Goal: Information Seeking & Learning: Learn about a topic

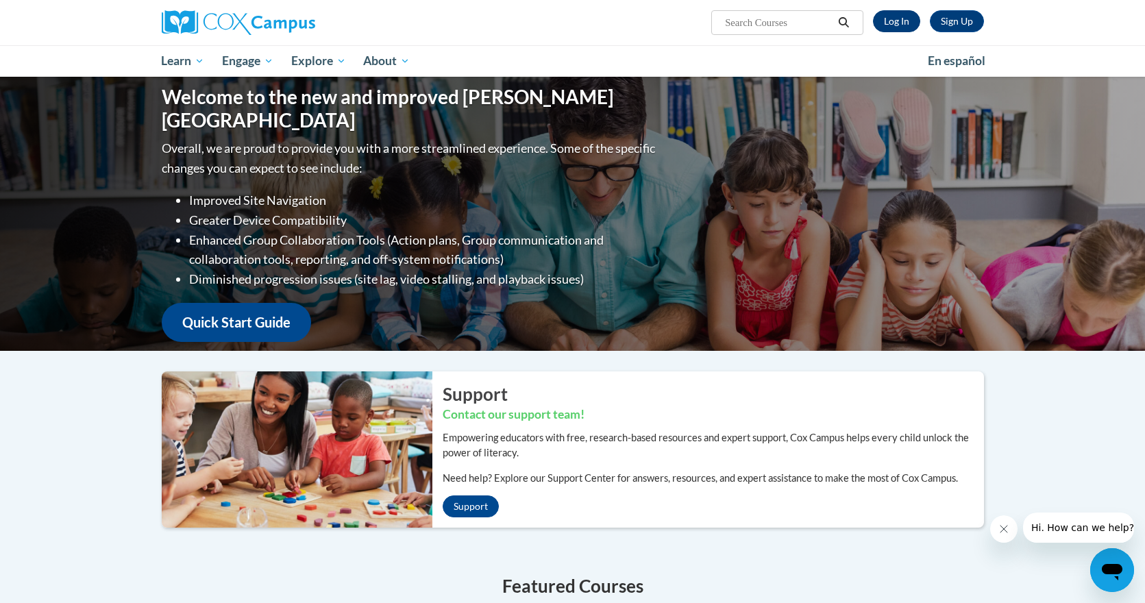
click at [892, 23] on link "Log In" at bounding box center [896, 21] width 47 height 22
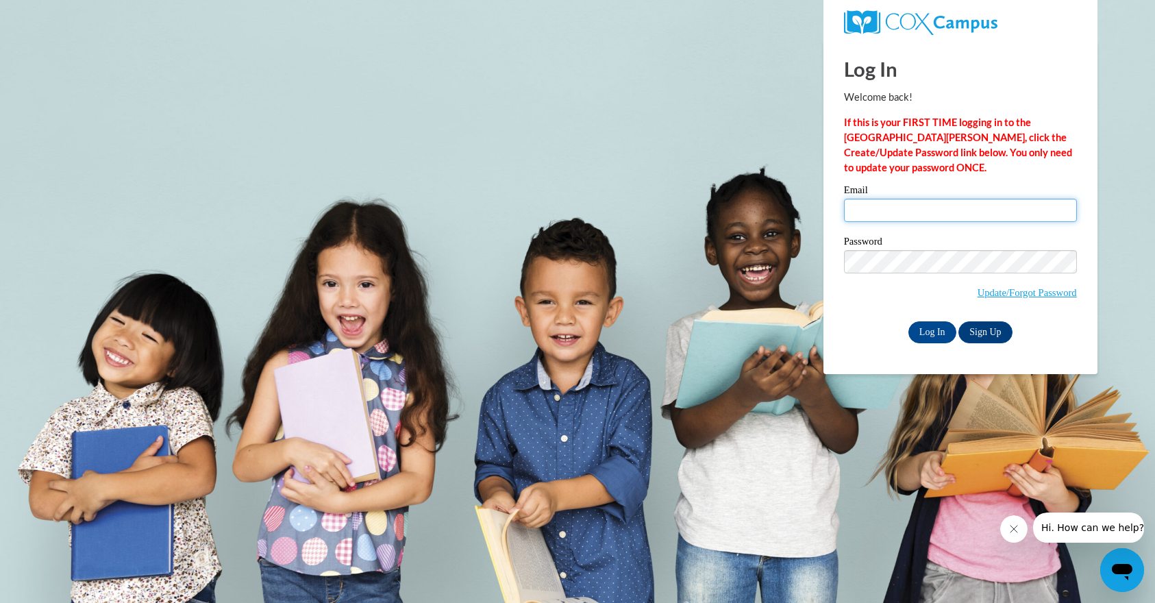
type input "[EMAIL_ADDRESS][DOMAIN_NAME]"
click at [937, 327] on input "Log In" at bounding box center [933, 332] width 48 height 22
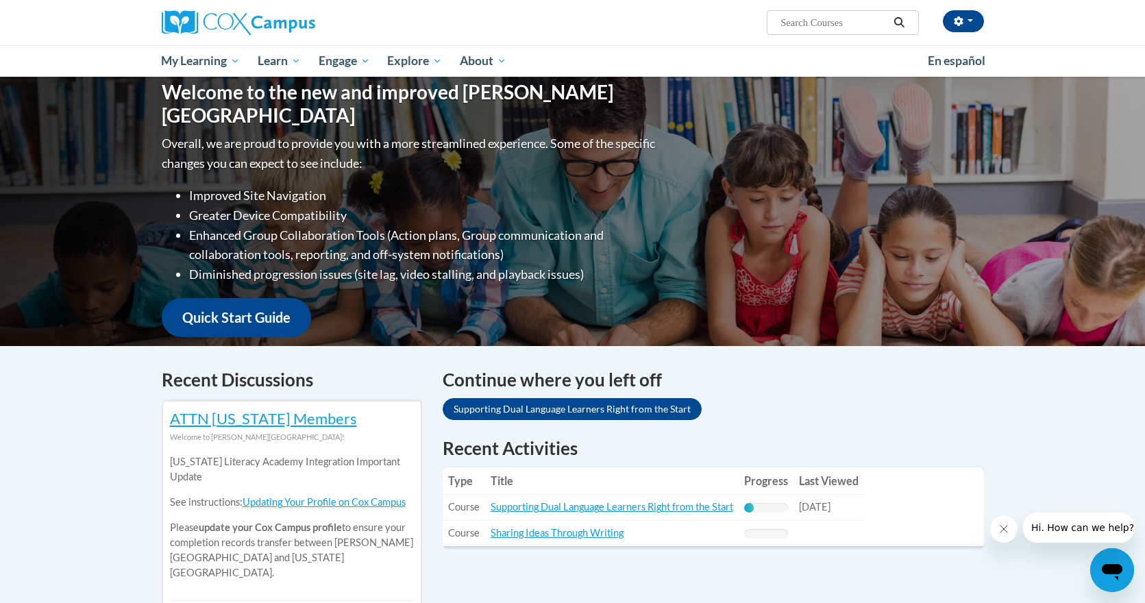
scroll to position [157, 0]
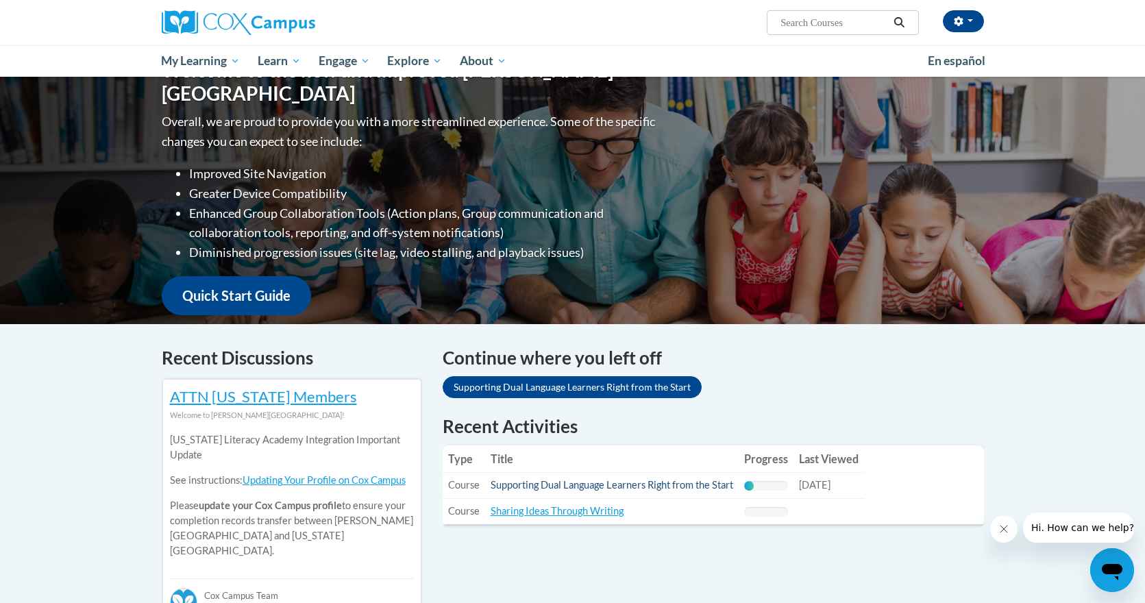
click at [565, 485] on link "Supporting Dual Language Learners Right from the Start" at bounding box center [612, 485] width 243 height 12
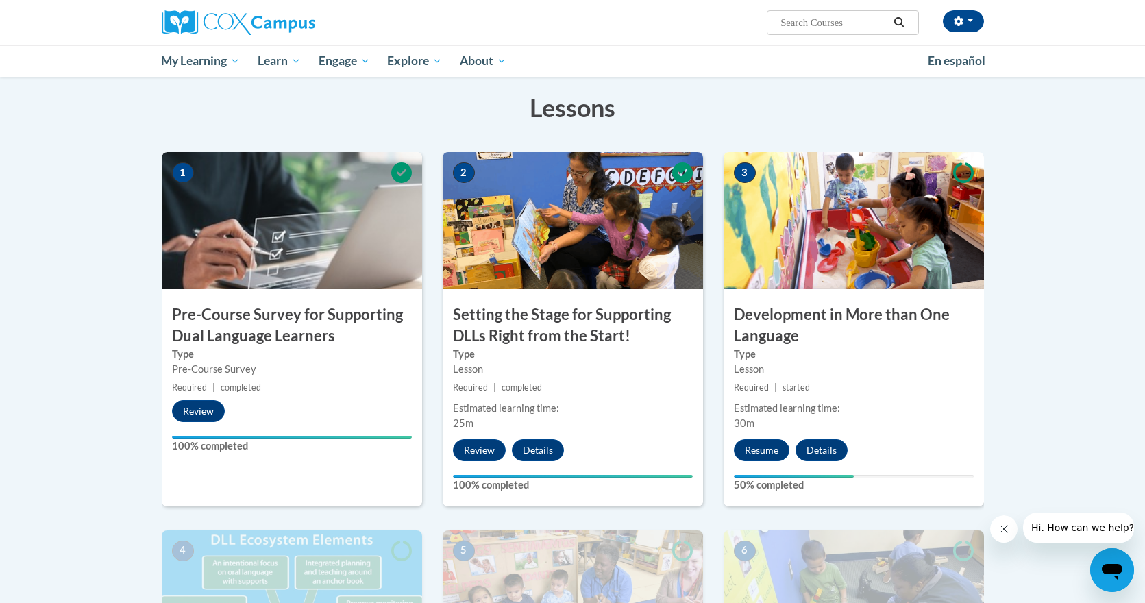
scroll to position [262, 0]
